Goal: Find specific page/section: Find specific page/section

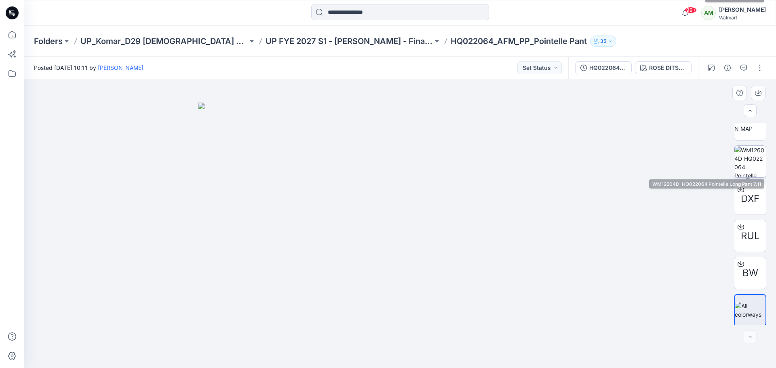
scroll to position [463, 0]
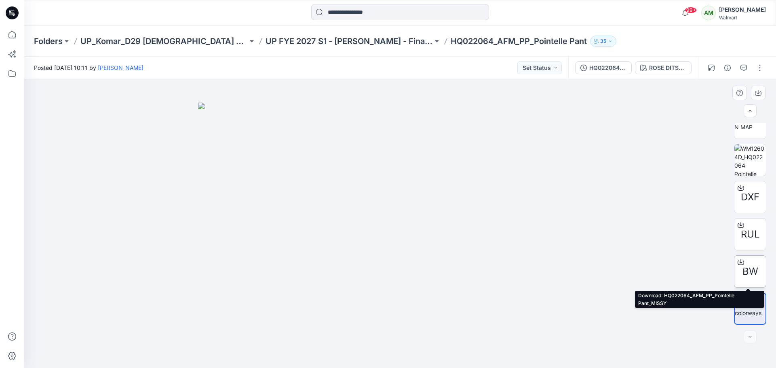
click at [743, 269] on span "BW" at bounding box center [751, 271] width 16 height 15
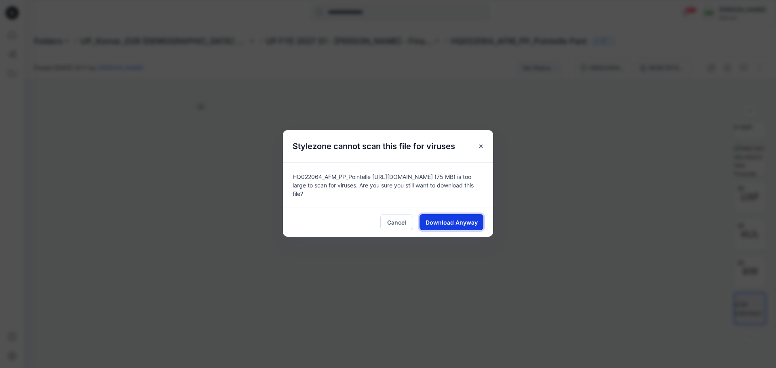
click at [439, 219] on span "Download Anyway" at bounding box center [452, 222] width 52 height 8
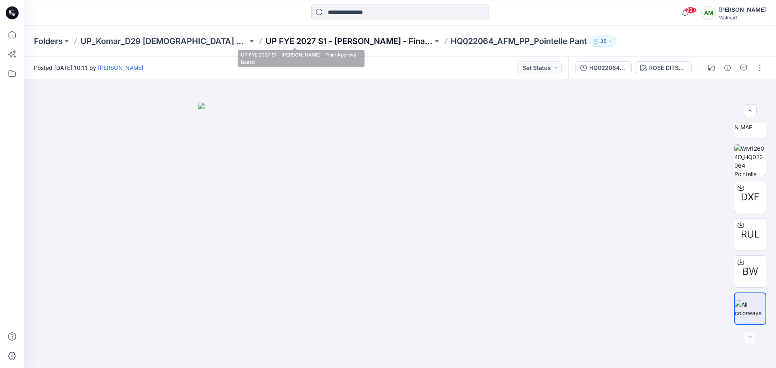
click at [325, 42] on p "UP FYE 2027 S1 - [PERSON_NAME] - Final Approval Board" at bounding box center [349, 41] width 167 height 11
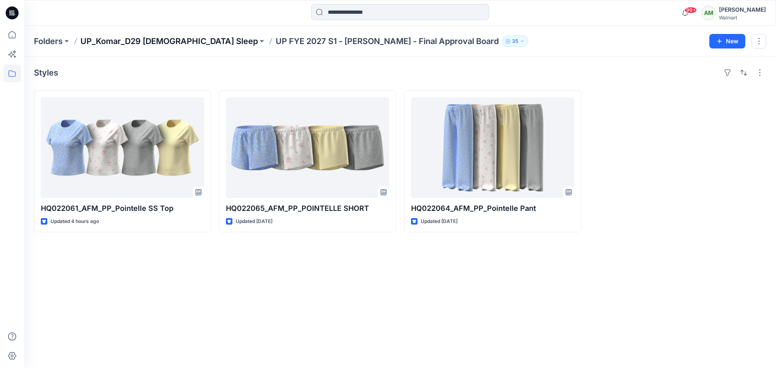
click at [162, 38] on p "UP_Komar_D29 [DEMOGRAPHIC_DATA] Sleep" at bounding box center [168, 41] width 177 height 11
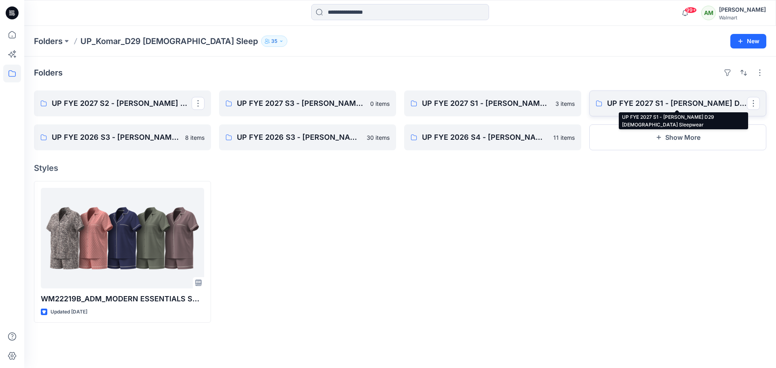
click at [651, 101] on p "UP FYE 2027 S1 - [PERSON_NAME] D29 [DEMOGRAPHIC_DATA] Sleepwear" at bounding box center [677, 103] width 140 height 11
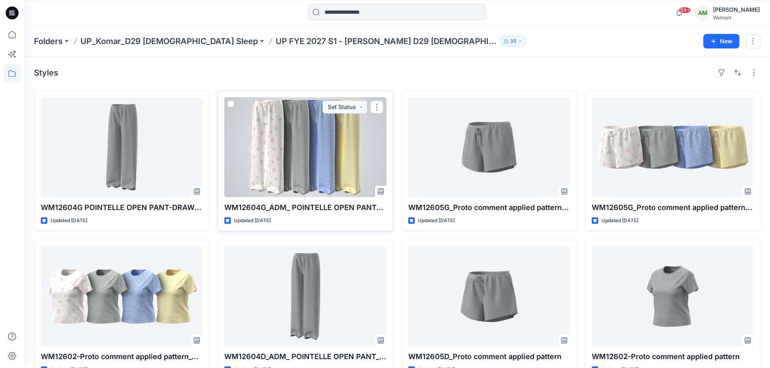
click at [354, 133] on div at bounding box center [305, 147] width 162 height 100
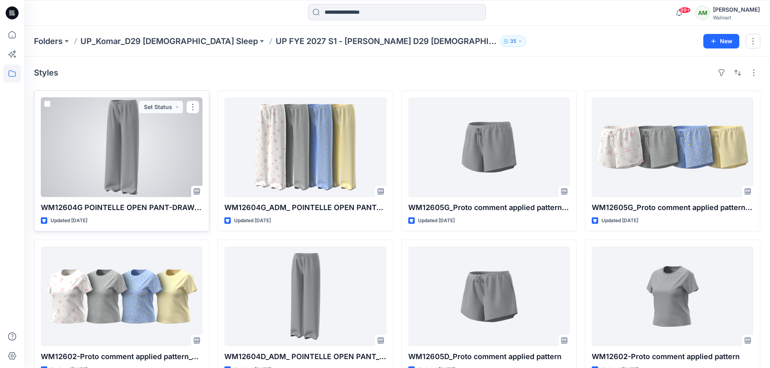
click at [101, 146] on div at bounding box center [122, 147] width 162 height 100
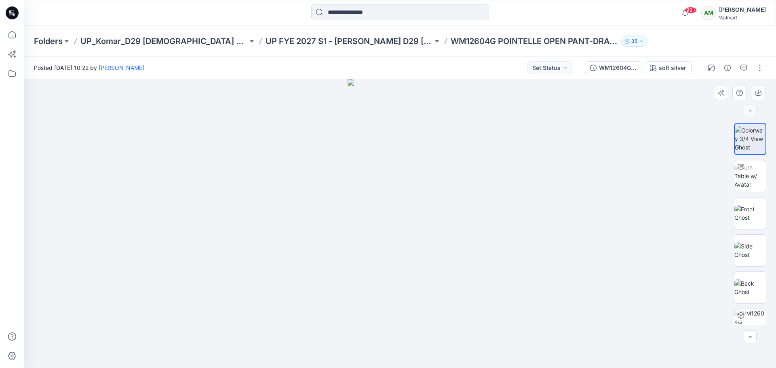
scroll to position [165, 0]
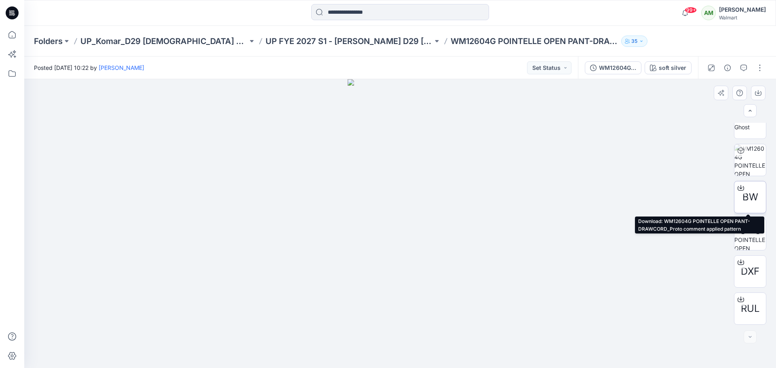
click at [750, 189] on div "BW" at bounding box center [750, 197] width 32 height 32
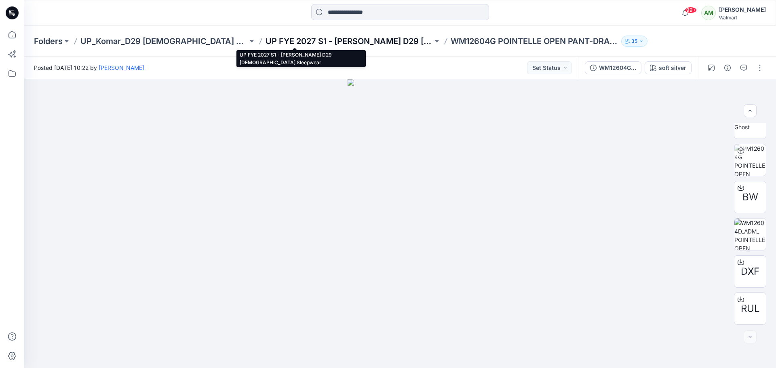
click at [322, 37] on p "UP FYE 2027 S1 - Komar D29 Ladies Sleepwear" at bounding box center [349, 41] width 167 height 11
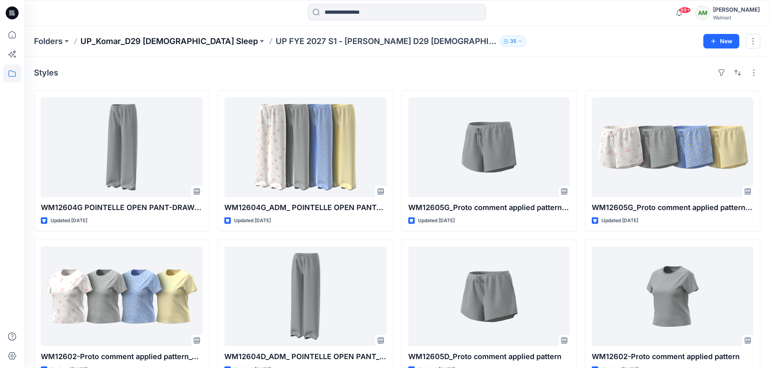
click at [139, 36] on p "UP_Komar_D29 [DEMOGRAPHIC_DATA] Sleep" at bounding box center [168, 41] width 177 height 11
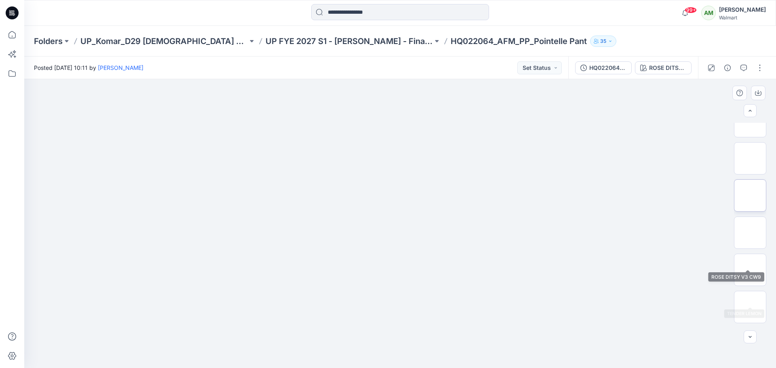
scroll to position [202, 0]
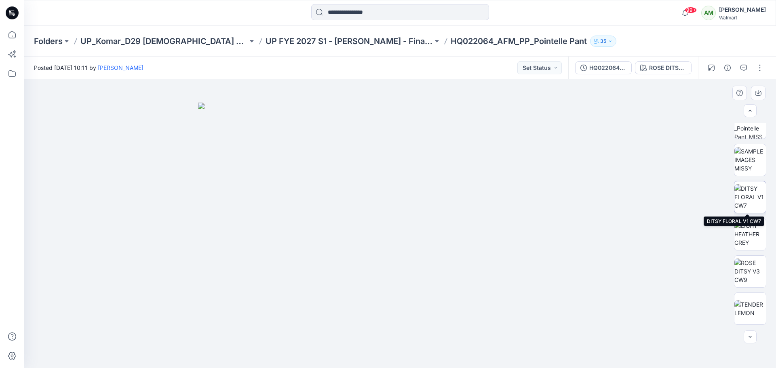
drag, startPoint x: 746, startPoint y: 192, endPoint x: 749, endPoint y: 198, distance: 6.5
click at [746, 192] on img at bounding box center [751, 196] width 32 height 25
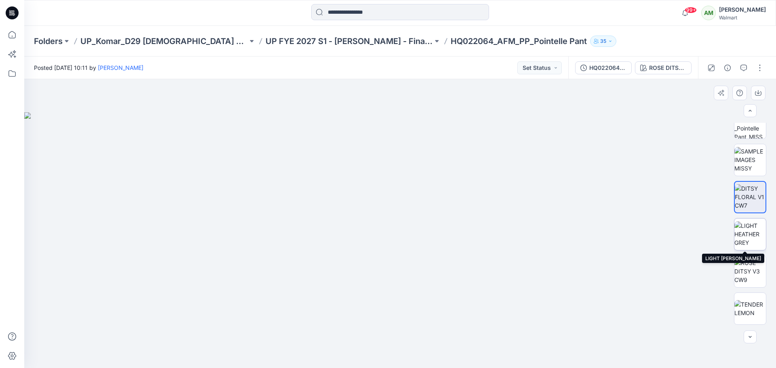
click at [746, 232] on img at bounding box center [751, 234] width 32 height 25
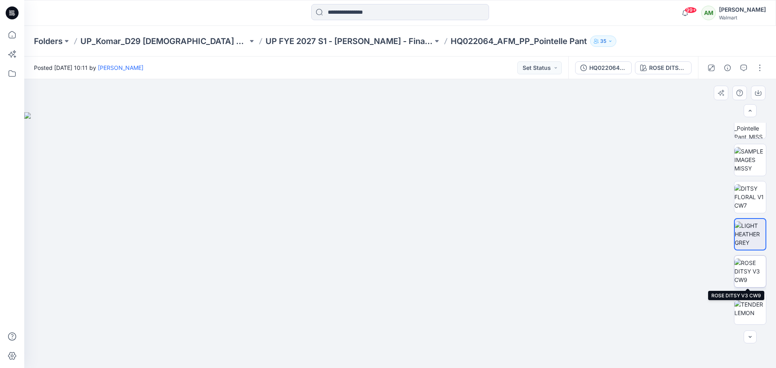
click at [744, 270] on img at bounding box center [751, 271] width 32 height 25
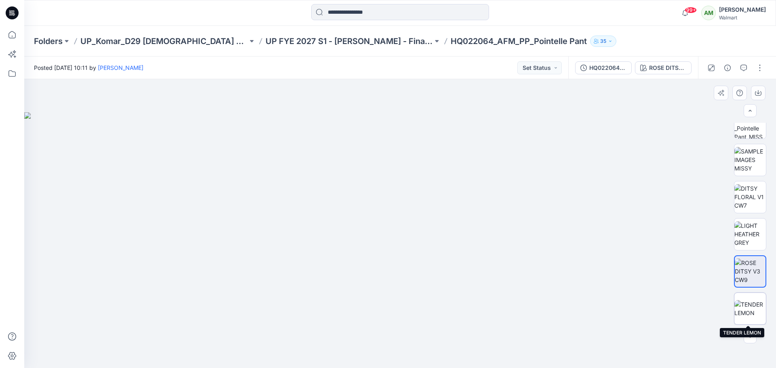
click at [754, 310] on img at bounding box center [751, 308] width 32 height 17
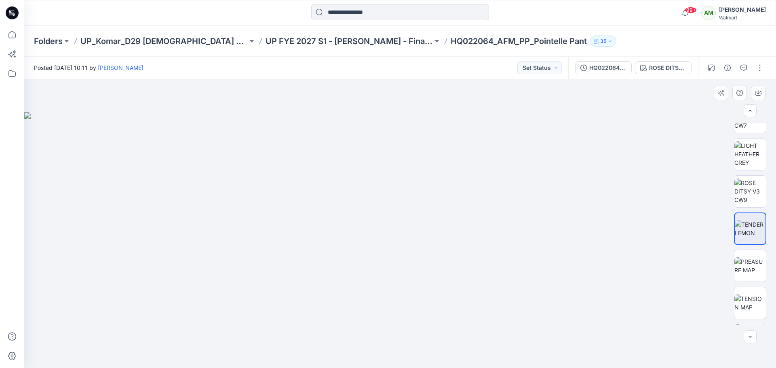
scroll to position [283, 0]
click at [738, 264] on img at bounding box center [751, 265] width 32 height 17
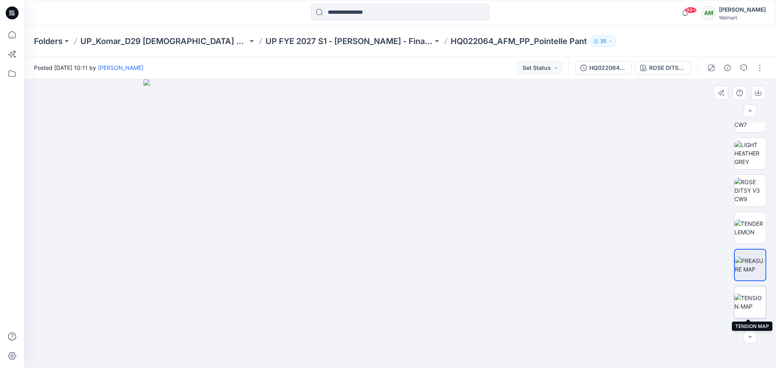
click at [748, 299] on img at bounding box center [751, 302] width 32 height 17
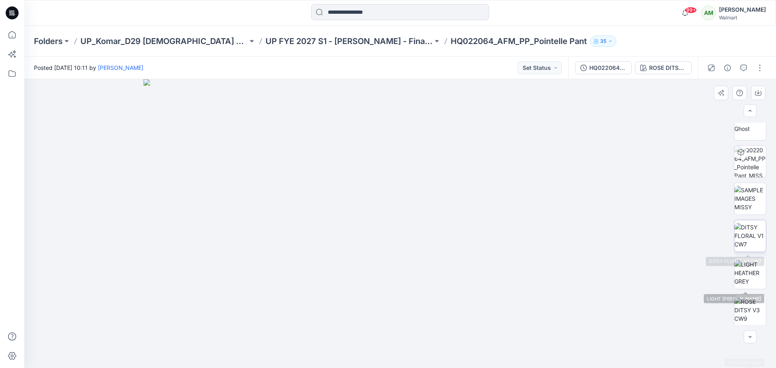
scroll to position [162, 0]
click at [744, 237] on img at bounding box center [751, 237] width 32 height 25
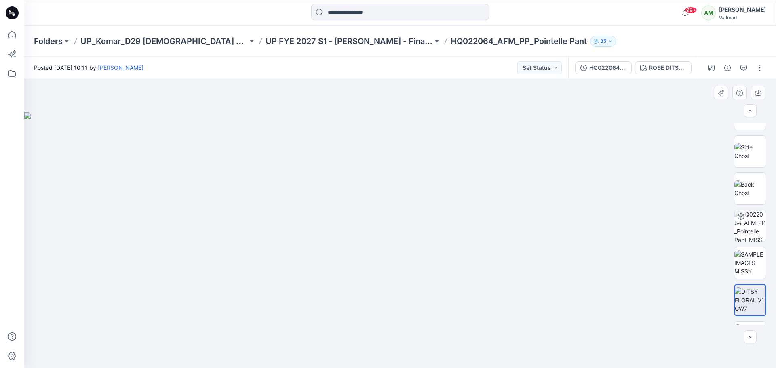
scroll to position [0, 0]
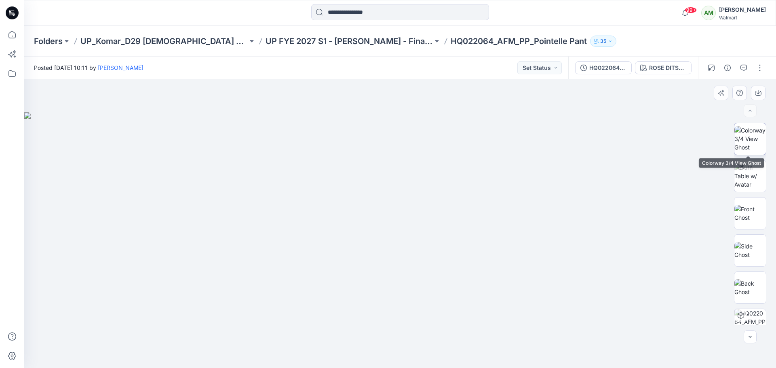
click at [756, 135] on img at bounding box center [751, 138] width 32 height 25
click at [748, 181] on img at bounding box center [751, 175] width 32 height 25
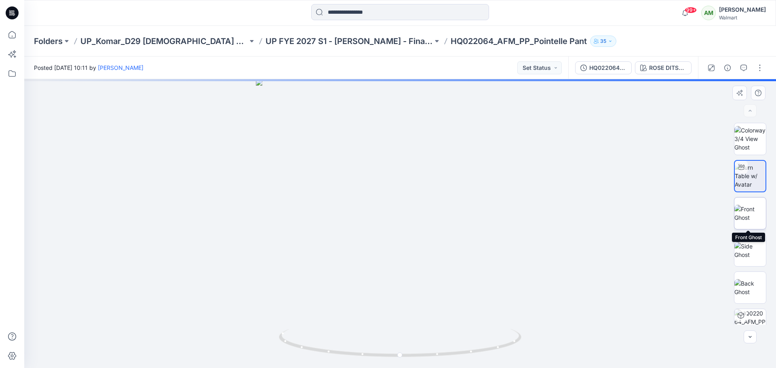
click at [752, 213] on img at bounding box center [751, 213] width 32 height 17
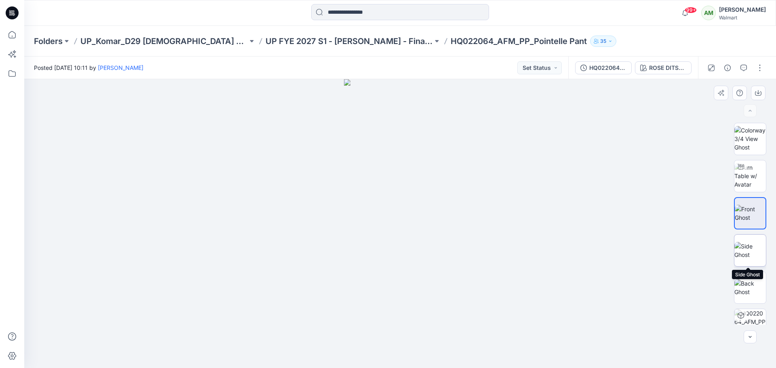
click at [748, 245] on img at bounding box center [751, 250] width 32 height 17
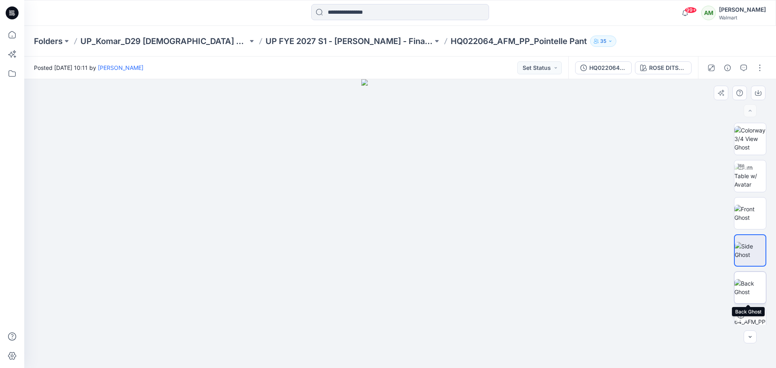
click at [750, 283] on img at bounding box center [751, 287] width 32 height 17
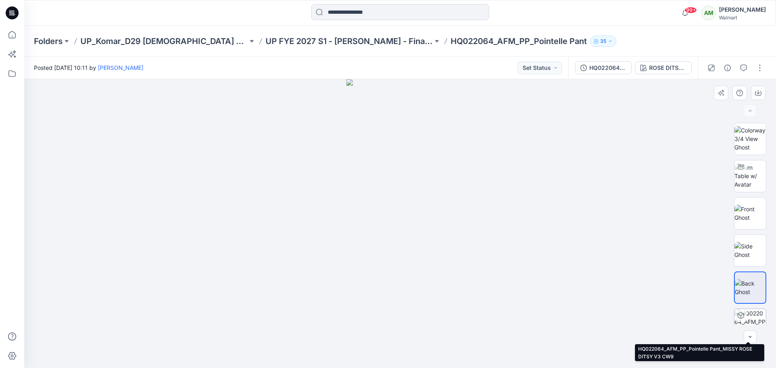
click at [748, 318] on img at bounding box center [751, 325] width 32 height 32
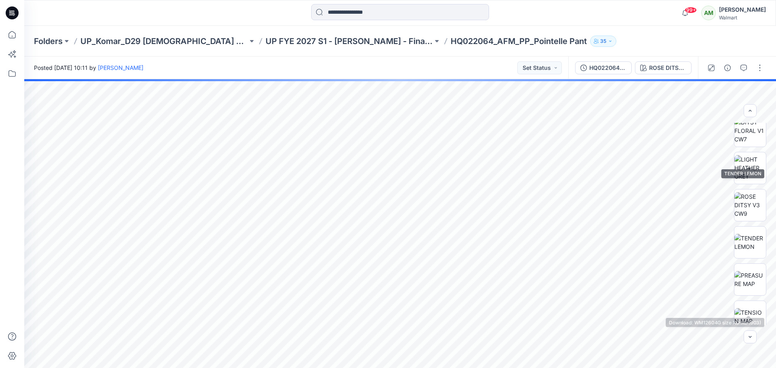
scroll to position [364, 0]
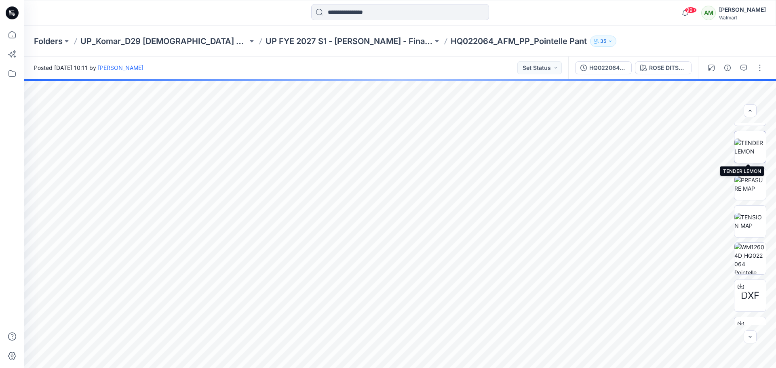
click at [750, 151] on img at bounding box center [751, 147] width 32 height 17
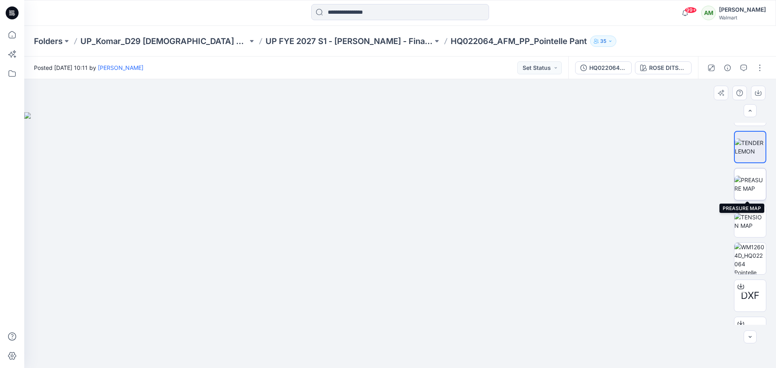
click at [742, 188] on img at bounding box center [751, 184] width 32 height 17
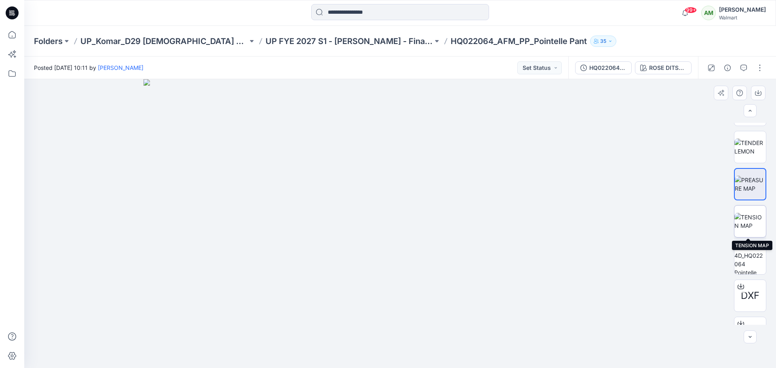
click at [744, 219] on img at bounding box center [751, 221] width 32 height 17
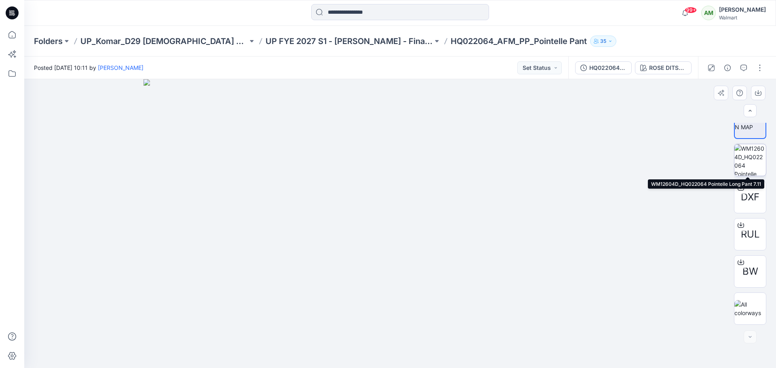
click at [745, 156] on img at bounding box center [751, 160] width 32 height 32
